Goal: Task Accomplishment & Management: Complete application form

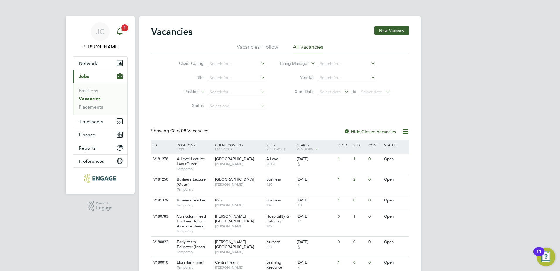
click at [121, 32] on icon "Main navigation" at bounding box center [119, 31] width 7 height 7
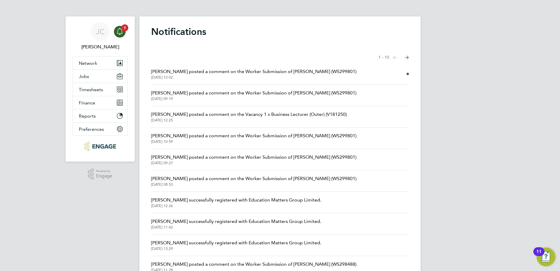
click at [190, 71] on span "[PERSON_NAME] posted a comment on the Worker Submission of [PERSON_NAME] (WS299…" at bounding box center [253, 71] width 205 height 7
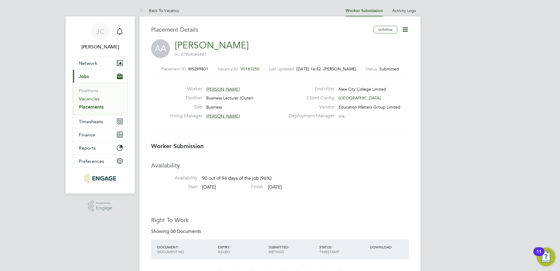
click at [88, 99] on link "Vacancies" at bounding box center [89, 99] width 21 height 6
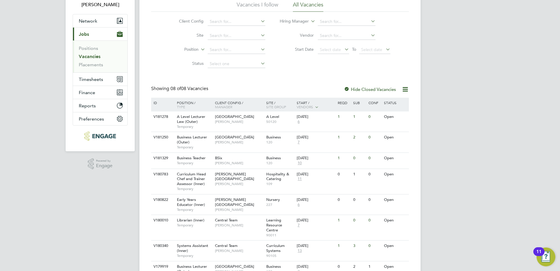
scroll to position [74, 0]
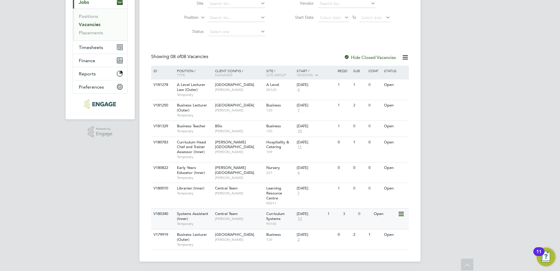
click at [204, 218] on div "Systems Assistant (Inner) Temporary" at bounding box center [192, 218] width 41 height 20
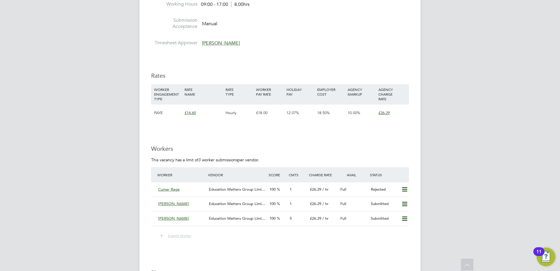
scroll to position [879, 0]
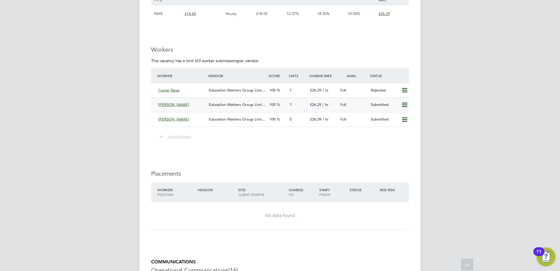
click at [229, 105] on span "Education Matters Group Limi…" at bounding box center [237, 104] width 57 height 5
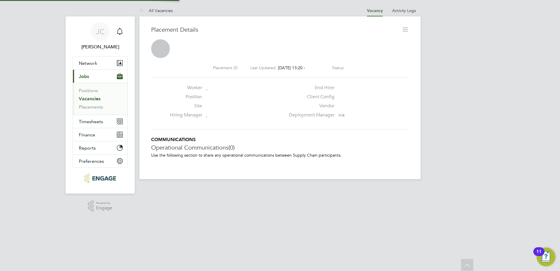
scroll to position [3, 3]
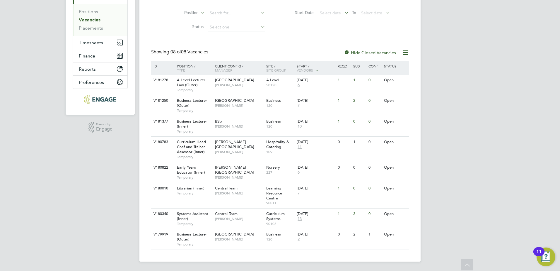
scroll to position [70, 0]
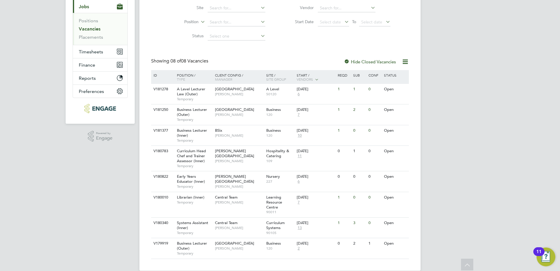
click at [350, 61] on label "Hide Closed Vacancies" at bounding box center [370, 62] width 52 height 6
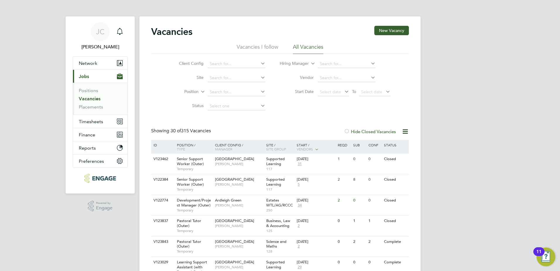
click at [303, 146] on div "Start / Vendors" at bounding box center [315, 147] width 41 height 15
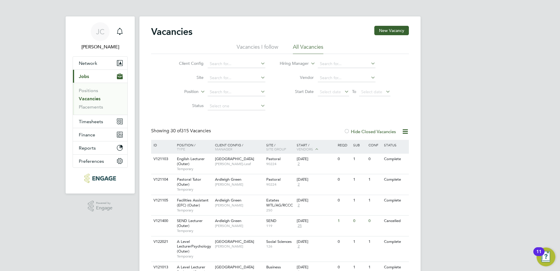
click at [302, 148] on span "Vendors" at bounding box center [305, 148] width 16 height 5
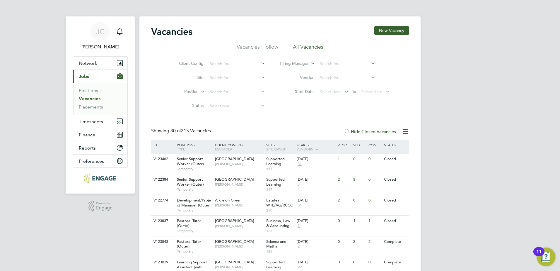
click at [271, 146] on div "Site / Site Group" at bounding box center [280, 147] width 31 height 14
click at [154, 144] on div "ID" at bounding box center [162, 145] width 20 height 10
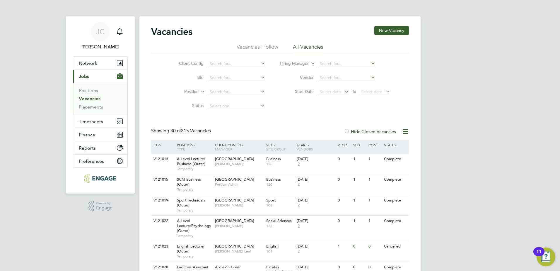
click at [159, 143] on icon at bounding box center [159, 144] width 5 height 5
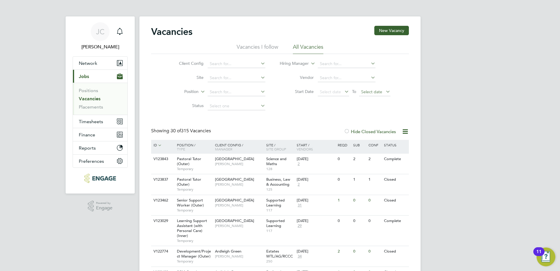
click at [380, 90] on span "Select date" at bounding box center [371, 91] width 21 height 5
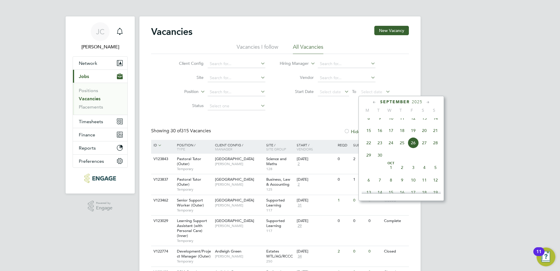
click at [415, 147] on span "26" at bounding box center [413, 142] width 11 height 11
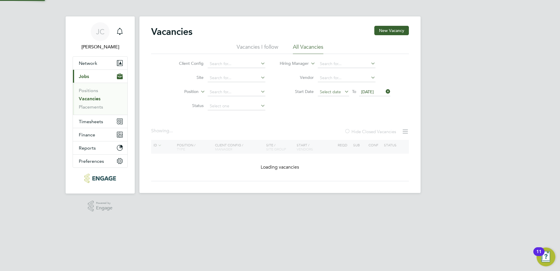
click at [338, 92] on span "Select date" at bounding box center [330, 91] width 21 height 5
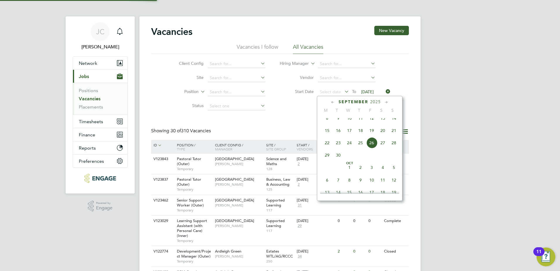
click at [332, 102] on icon at bounding box center [333, 102] width 6 height 6
click at [370, 123] on span "Aug 1" at bounding box center [371, 120] width 11 height 11
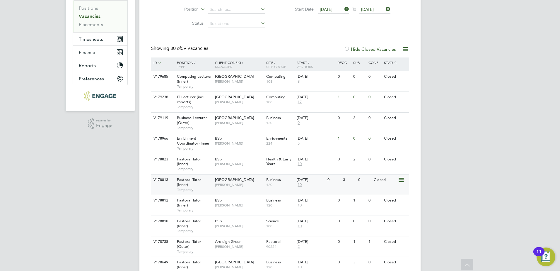
scroll to position [88, 0]
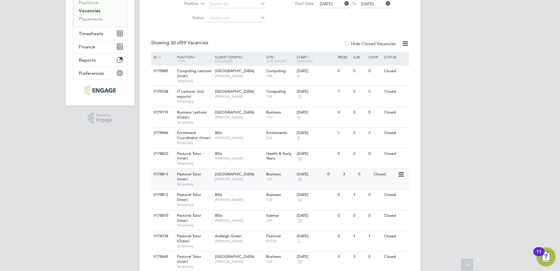
click at [224, 178] on span "Emma Wood" at bounding box center [239, 179] width 48 height 5
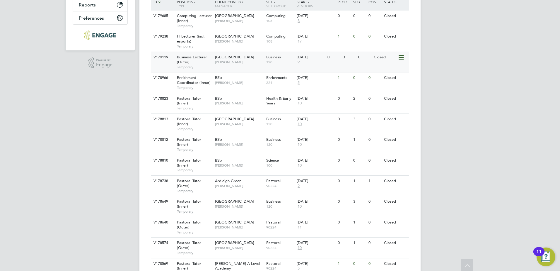
scroll to position [0, 0]
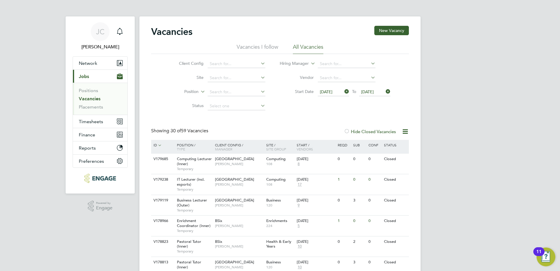
click at [309, 148] on span "Vendors" at bounding box center [305, 148] width 16 height 5
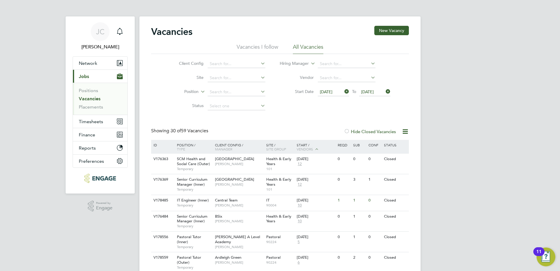
click at [309, 148] on span "Vendors" at bounding box center [305, 148] width 16 height 5
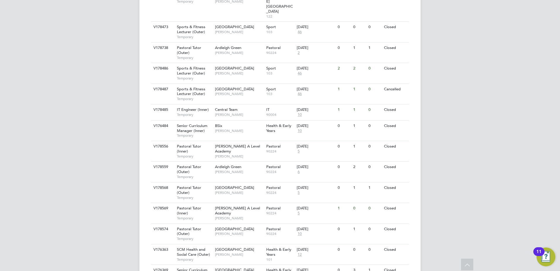
scroll to position [550, 0]
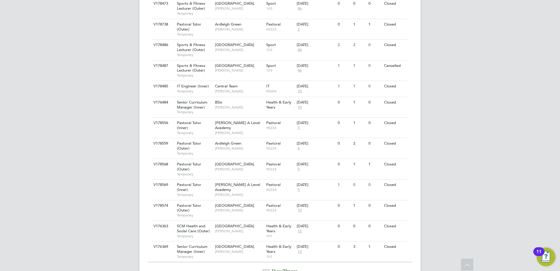
click at [278, 268] on span "Show 29 more" at bounding box center [285, 271] width 26 height 6
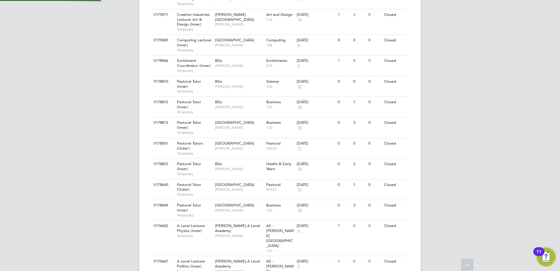
scroll to position [0, 0]
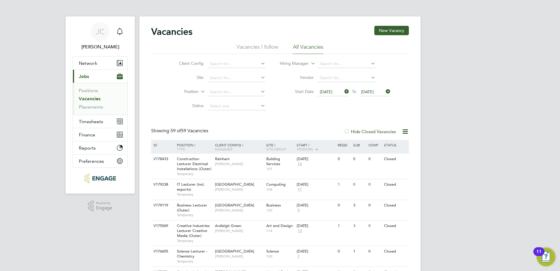
click at [343, 90] on icon at bounding box center [343, 91] width 0 height 8
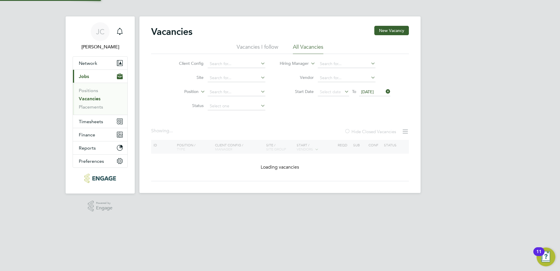
click at [343, 91] on icon at bounding box center [343, 91] width 0 height 8
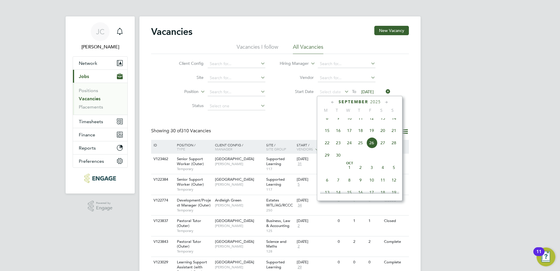
click at [328, 136] on span "15" at bounding box center [327, 130] width 11 height 11
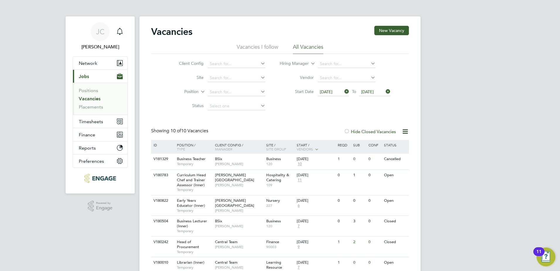
click at [343, 90] on icon at bounding box center [343, 91] width 0 height 8
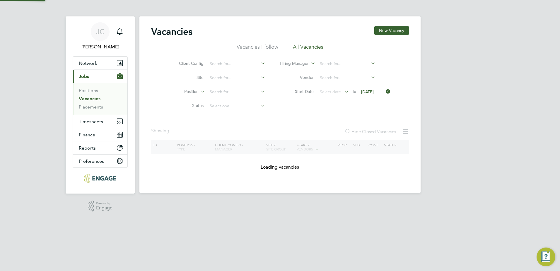
click at [343, 91] on icon at bounding box center [343, 91] width 0 height 8
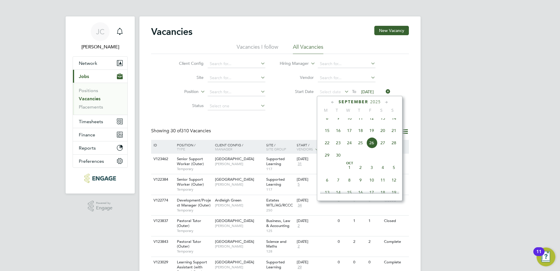
click at [329, 123] on span "8" at bounding box center [327, 117] width 11 height 11
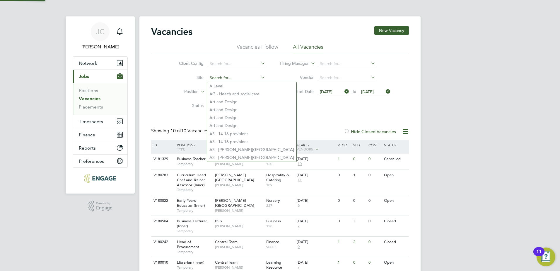
click at [227, 76] on input at bounding box center [237, 78] width 58 height 8
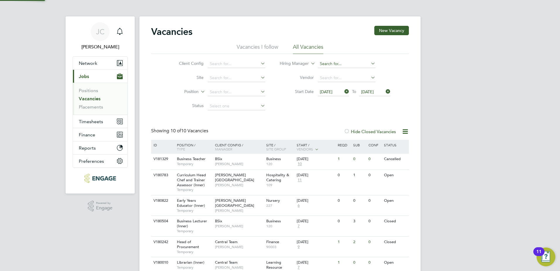
click at [362, 62] on input at bounding box center [347, 64] width 58 height 8
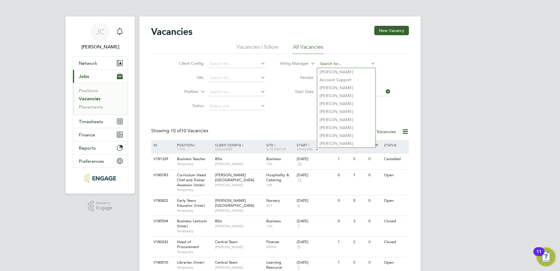
click at [345, 62] on input at bounding box center [347, 64] width 58 height 8
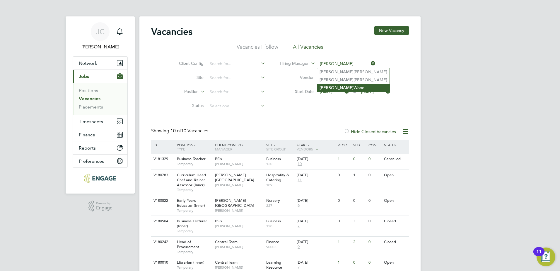
click at [339, 84] on li "Emma Wood" at bounding box center [353, 88] width 72 height 8
type input "Emma Wood"
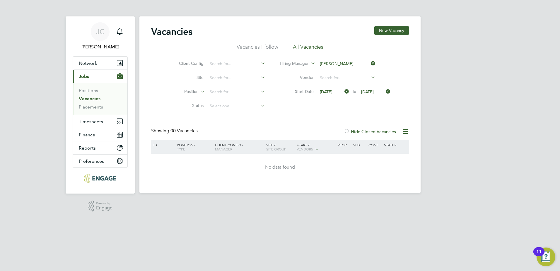
click at [343, 91] on icon at bounding box center [343, 91] width 0 height 8
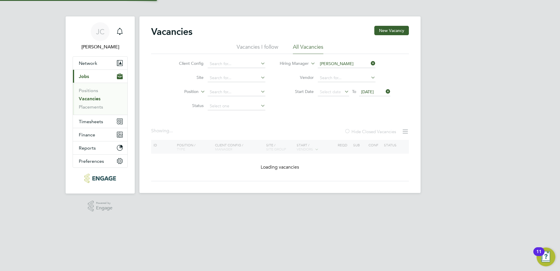
click at [385, 93] on icon at bounding box center [385, 91] width 0 height 8
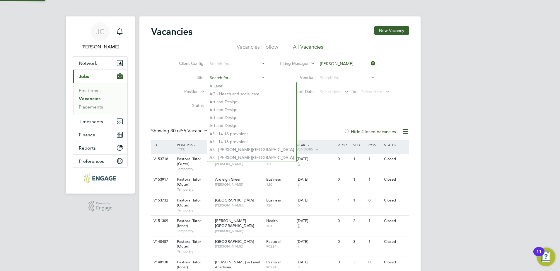
click at [219, 80] on input at bounding box center [237, 78] width 58 height 8
type input "t"
click at [337, 77] on input at bounding box center [347, 78] width 58 height 8
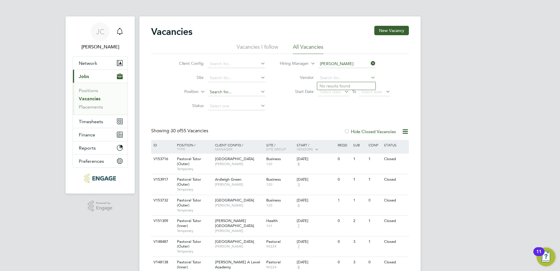
click at [258, 92] on input at bounding box center [237, 92] width 58 height 8
click at [259, 106] on icon at bounding box center [259, 105] width 0 height 8
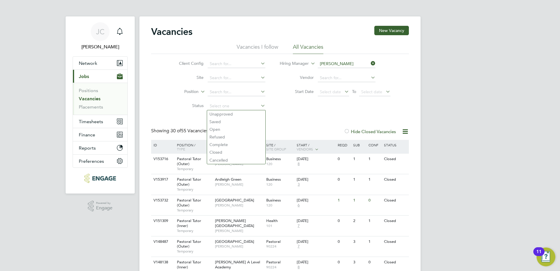
click at [259, 106] on icon at bounding box center [259, 105] width 0 height 8
click at [300, 105] on div "Client Config Site Position Status Hiring Manager Emma Wood Vendor Start Date S…" at bounding box center [280, 83] width 258 height 59
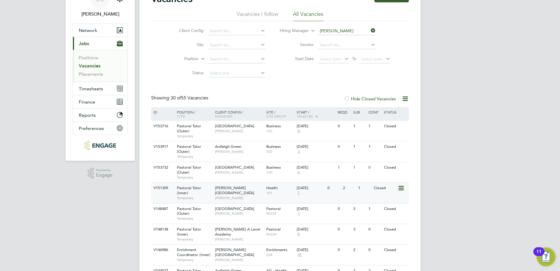
scroll to position [88, 0]
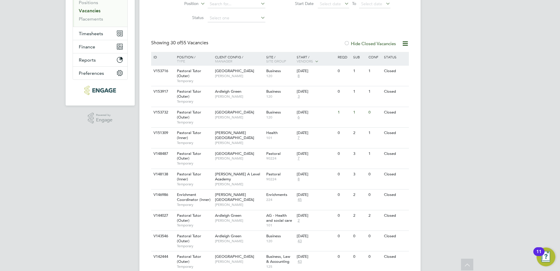
click at [161, 59] on div "ID" at bounding box center [162, 57] width 20 height 10
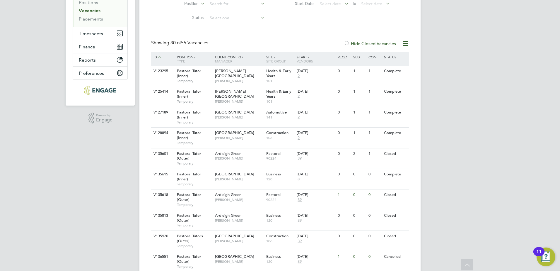
click at [161, 59] on icon at bounding box center [159, 56] width 5 height 5
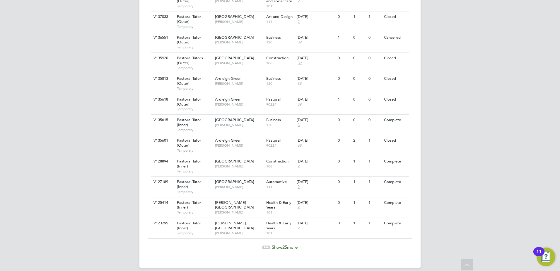
scroll to position [540, 0]
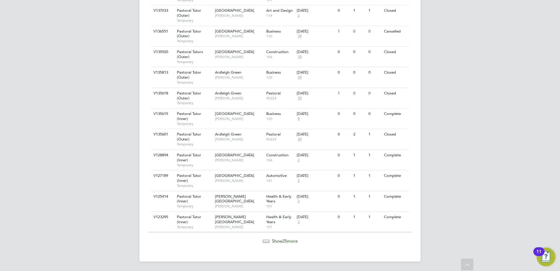
click at [288, 239] on span "Show 25 more" at bounding box center [285, 241] width 26 height 6
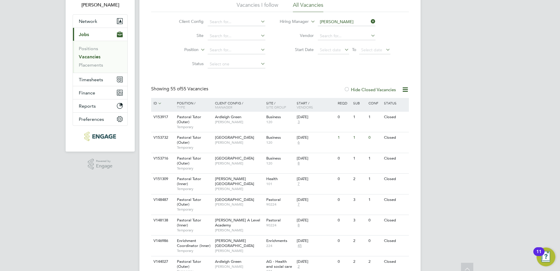
scroll to position [0, 0]
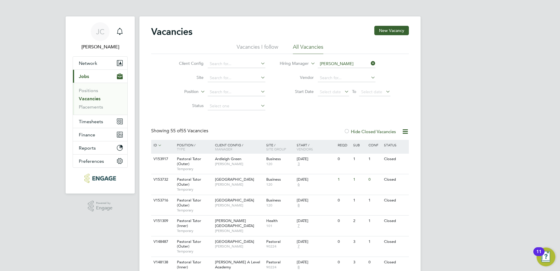
click at [99, 98] on link "Vacancies" at bounding box center [90, 99] width 22 height 6
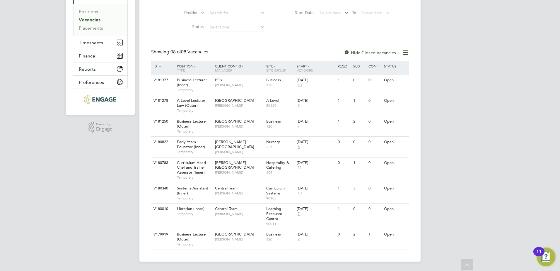
scroll to position [70, 0]
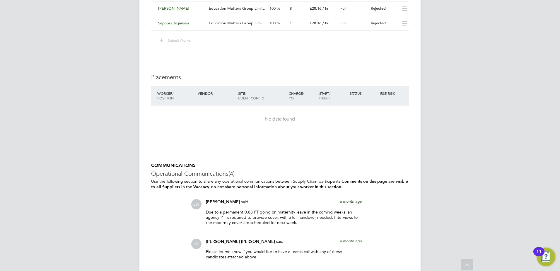
scroll to position [1142, 0]
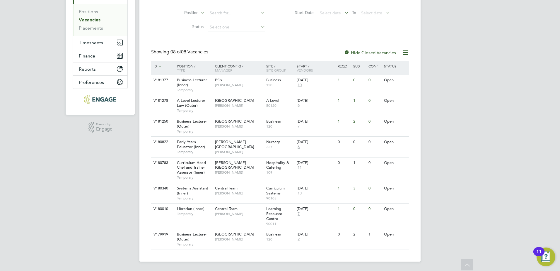
scroll to position [70, 0]
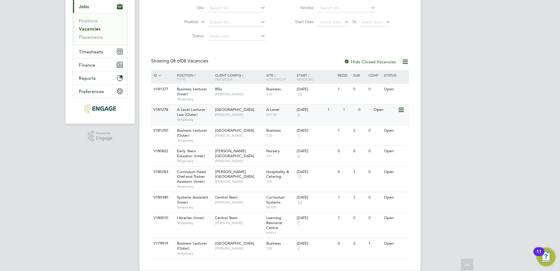
click at [194, 112] on span "A Level Lecturer Law (Outer)" at bounding box center [191, 112] width 28 height 10
click at [216, 110] on span "[GEOGRAPHIC_DATA]" at bounding box center [234, 109] width 39 height 5
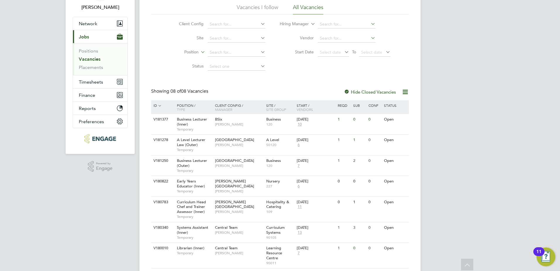
scroll to position [0, 0]
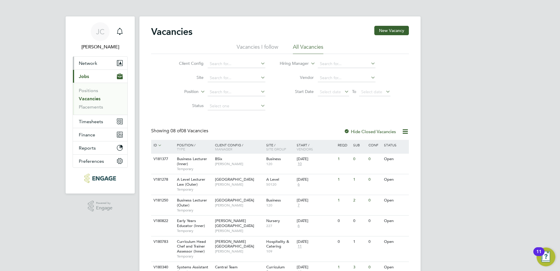
click at [85, 66] on button "Network" at bounding box center [100, 63] width 54 height 13
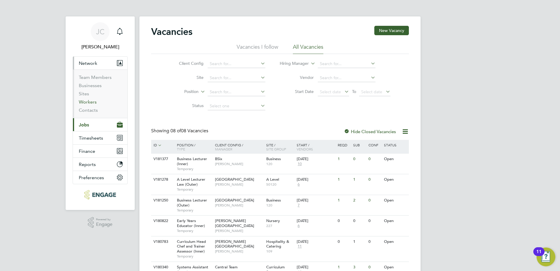
click at [89, 101] on link "Workers" at bounding box center [88, 102] width 18 height 6
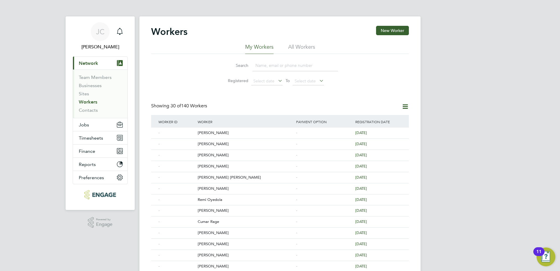
click at [260, 67] on input at bounding box center [295, 65] width 86 height 11
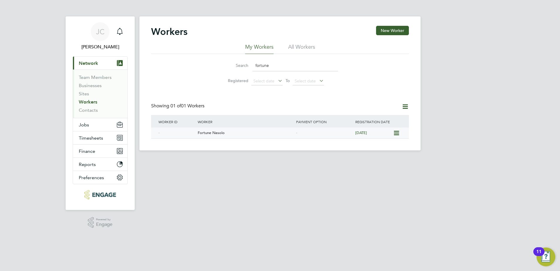
type input "fortune"
click at [211, 129] on div "Fortune Nasolo" at bounding box center [245, 132] width 98 height 11
click at [88, 126] on span "Jobs" at bounding box center [84, 125] width 10 height 6
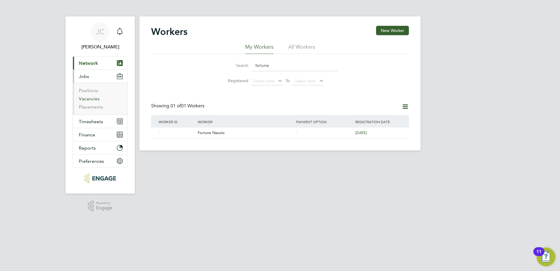
click at [85, 99] on link "Vacancies" at bounding box center [89, 99] width 21 height 6
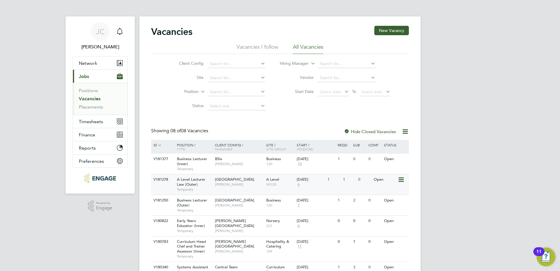
click at [240, 182] on div "Havering Sixth Form Campus Kerry Baker" at bounding box center [238, 181] width 51 height 15
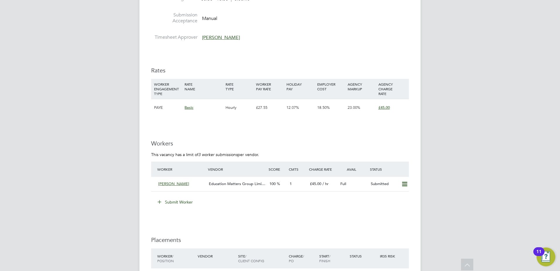
scroll to position [820, 0]
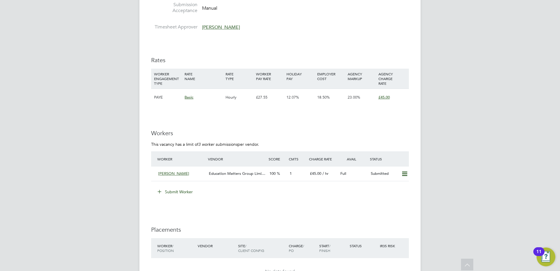
click at [189, 189] on button "Submit Worker" at bounding box center [175, 191] width 44 height 9
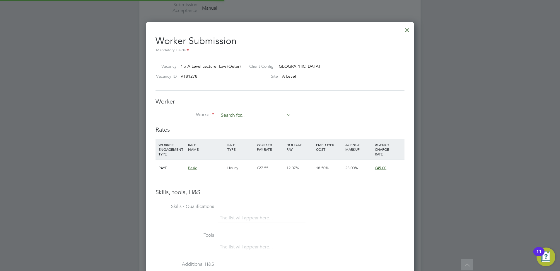
scroll to position [3, 3]
click at [231, 117] on input at bounding box center [255, 115] width 72 height 9
click at [272, 123] on li "Fortune Nasolo" at bounding box center [254, 124] width 73 height 8
type input "Fortune Nasolo"
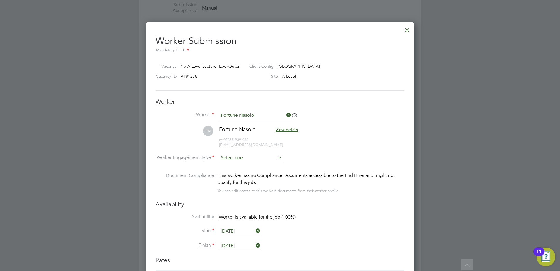
click at [252, 157] on input at bounding box center [251, 157] width 64 height 9
click at [245, 173] on li "PAYE" at bounding box center [250, 174] width 64 height 8
type input "PAYE"
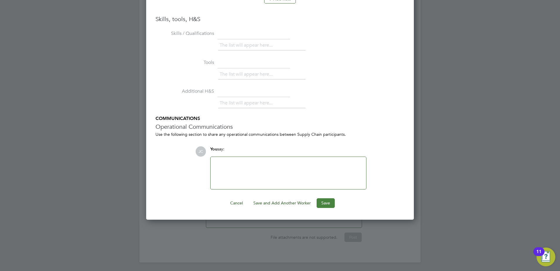
click at [323, 201] on button "Save" at bounding box center [326, 202] width 18 height 9
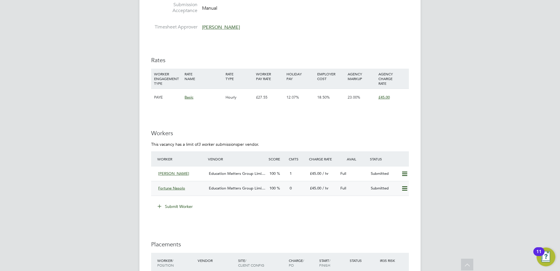
click at [224, 185] on span "Education Matters Group Limi…" at bounding box center [237, 187] width 57 height 5
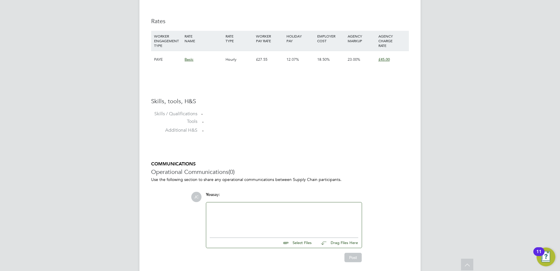
scroll to position [408, 0]
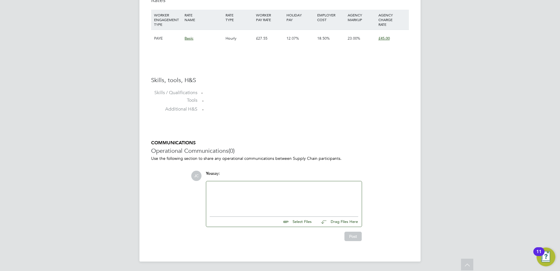
click at [226, 182] on div at bounding box center [284, 197] width 156 height 32
click at [241, 191] on div at bounding box center [284, 196] width 148 height 25
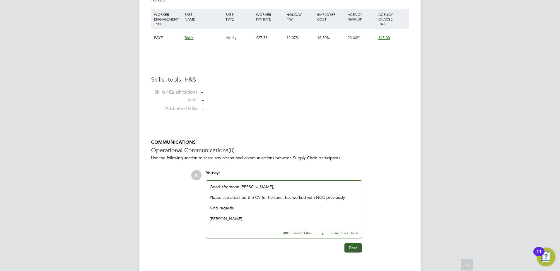
click at [171, 212] on div "COMMUNICATIONS Operational Communications (0) Use the following section to shar…" at bounding box center [280, 195] width 258 height 113
click at [303, 234] on input "file" at bounding box center [314, 232] width 88 height 8
type input "C:\fakepath\Fortune Nasolo-QTS Law Lecturer-EMG CV.docx"
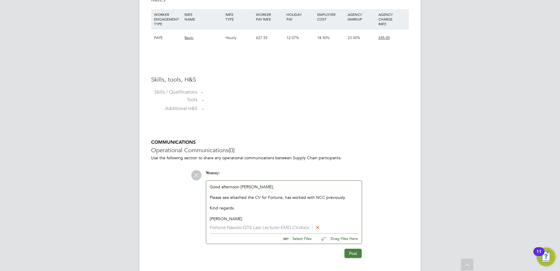
click at [352, 252] on button "Post" at bounding box center [352, 252] width 17 height 9
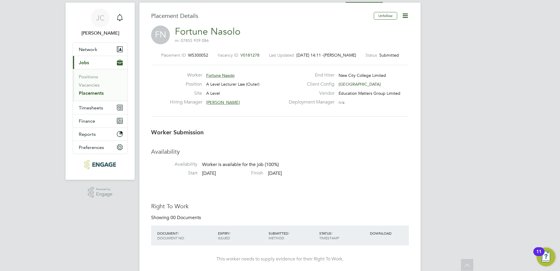
scroll to position [0, 0]
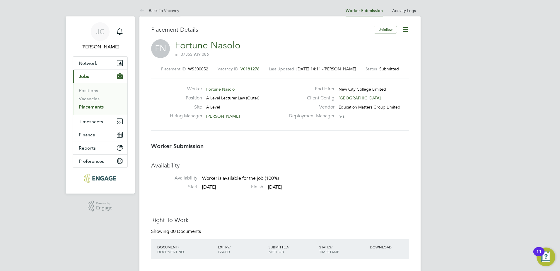
click at [139, 9] on icon at bounding box center [142, 10] width 7 height 7
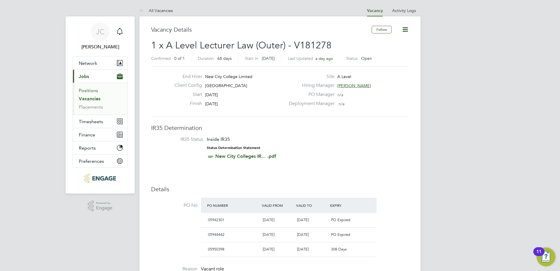
click at [94, 90] on link "Positions" at bounding box center [88, 91] width 19 height 6
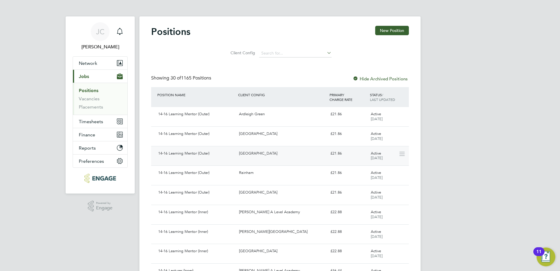
scroll to position [29, 0]
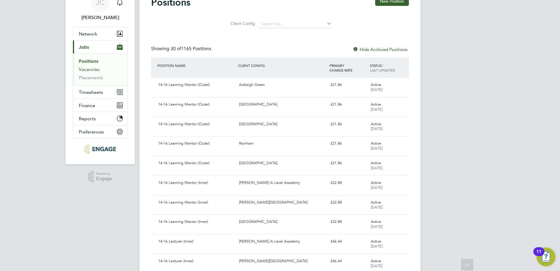
click at [92, 70] on link "Vacancies" at bounding box center [89, 69] width 21 height 6
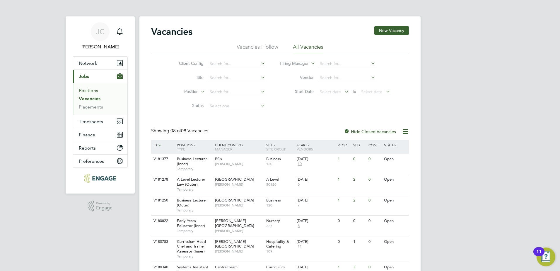
click at [92, 91] on link "Positions" at bounding box center [88, 91] width 19 height 6
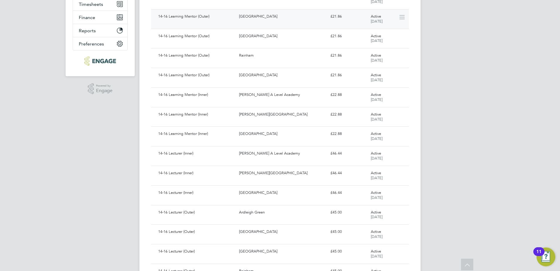
scroll to position [29, 0]
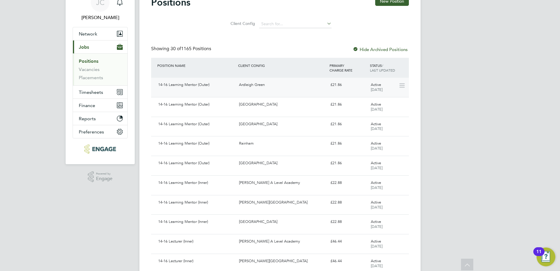
click at [242, 87] on div "Ardleigh Green" at bounding box center [282, 85] width 91 height 10
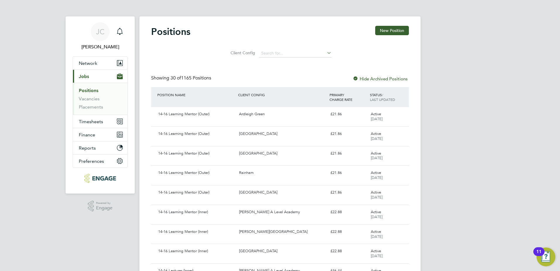
click at [326, 54] on icon at bounding box center [326, 53] width 0 height 8
click at [326, 53] on icon at bounding box center [326, 53] width 0 height 8
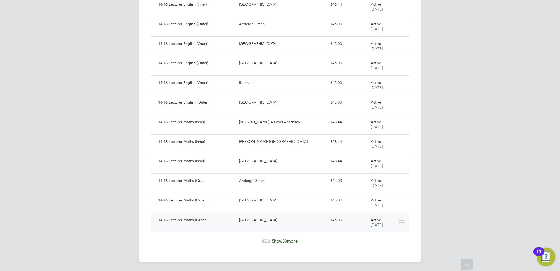
click at [255, 219] on div "[GEOGRAPHIC_DATA]" at bounding box center [282, 220] width 91 height 10
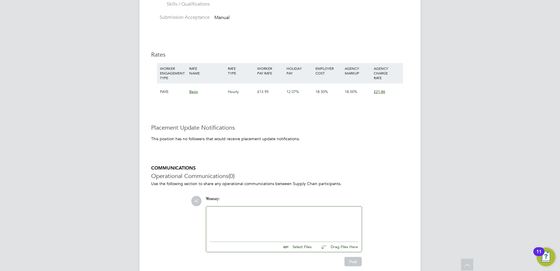
scroll to position [896, 0]
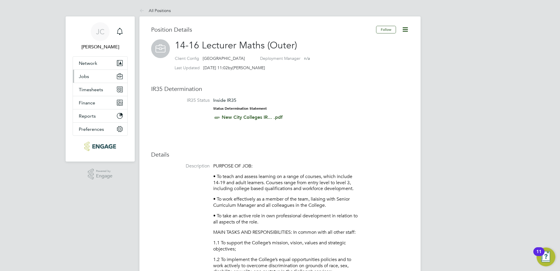
click at [89, 75] on button "Jobs" at bounding box center [100, 76] width 54 height 13
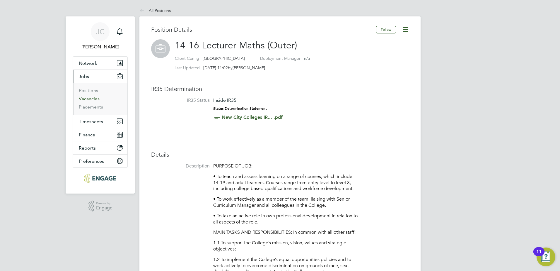
click at [96, 101] on link "Vacancies" at bounding box center [89, 99] width 21 height 6
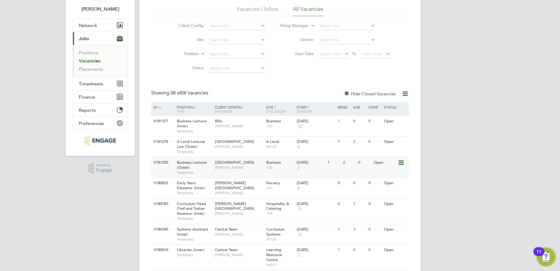
scroll to position [79, 0]
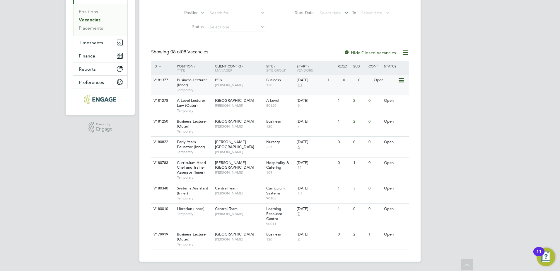
click at [206, 83] on div "Business Lecturer (Inner) Temporary" at bounding box center [192, 85] width 41 height 20
